Goal: Transaction & Acquisition: Purchase product/service

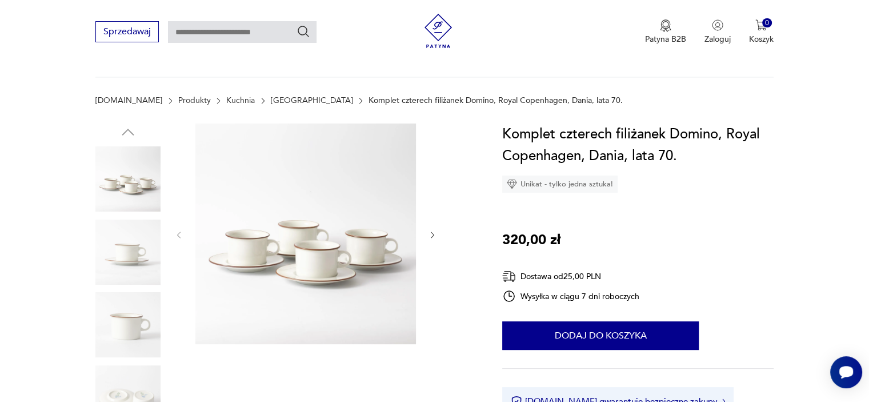
scroll to position [114, 0]
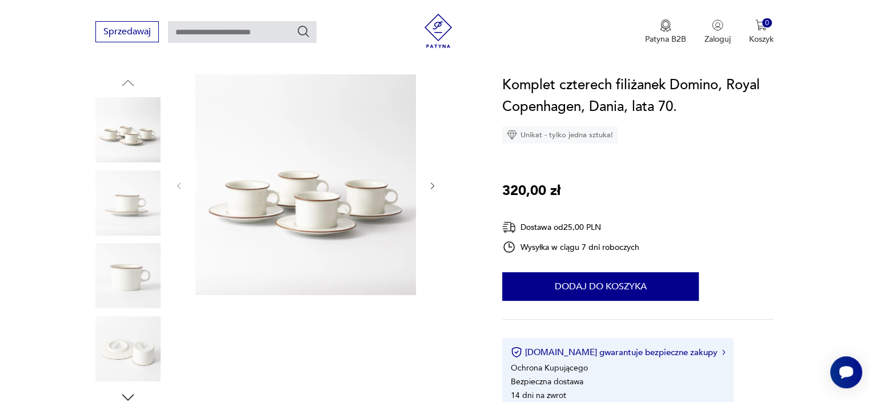
click at [137, 196] on img at bounding box center [127, 202] width 65 height 65
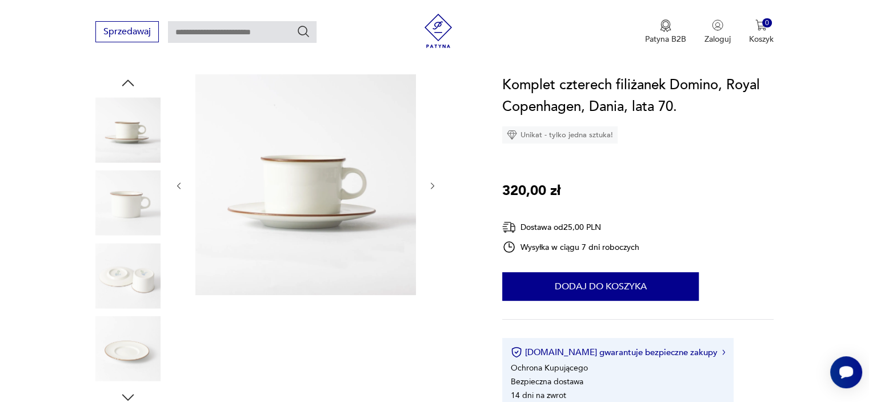
click at [146, 231] on img at bounding box center [127, 202] width 65 height 65
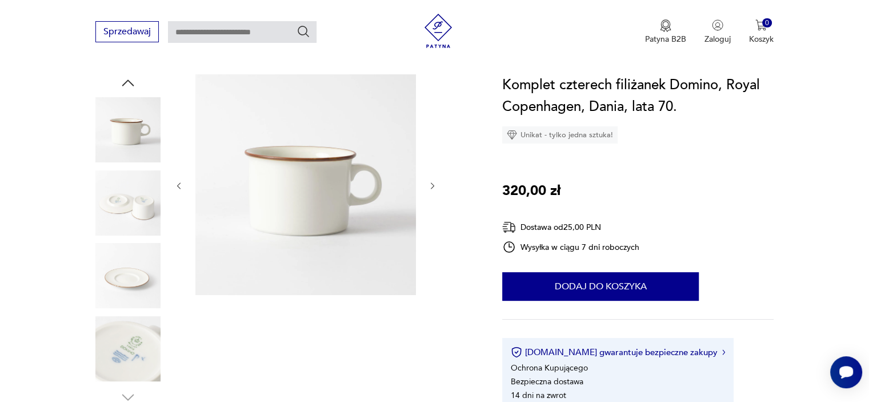
click at [137, 274] on img at bounding box center [127, 275] width 65 height 65
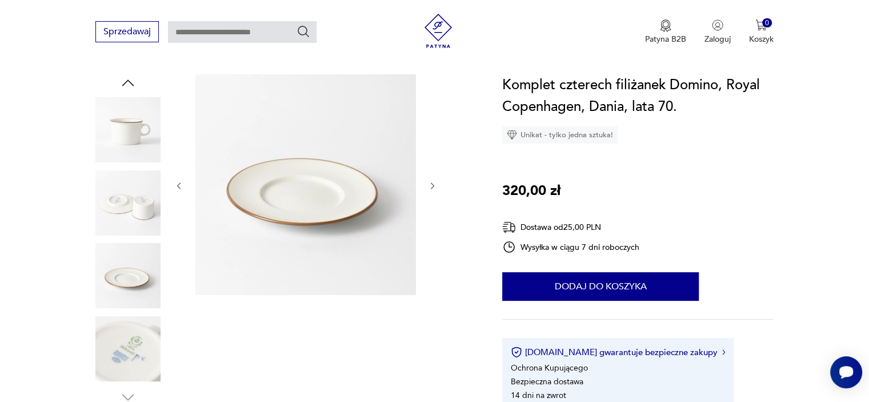
click at [130, 207] on img at bounding box center [127, 202] width 65 height 65
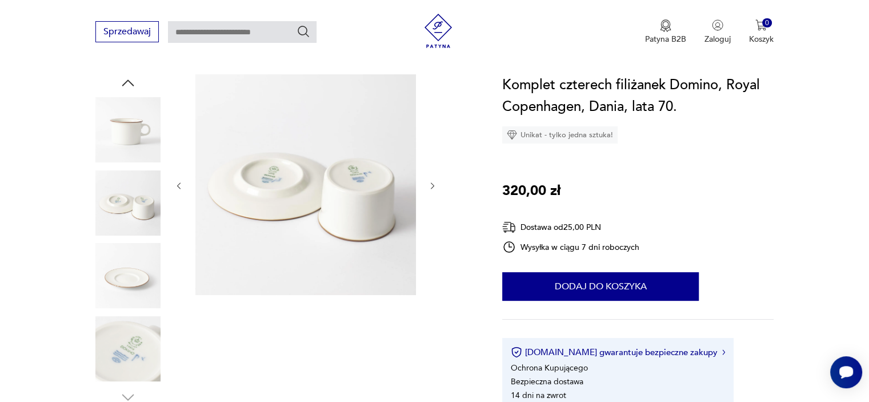
click at [128, 353] on img at bounding box center [127, 348] width 65 height 65
